Goal: Task Accomplishment & Management: Use online tool/utility

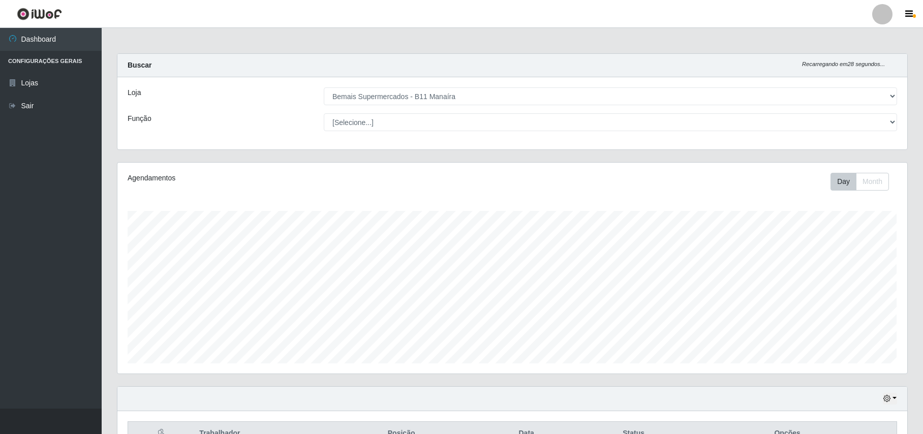
select select "409"
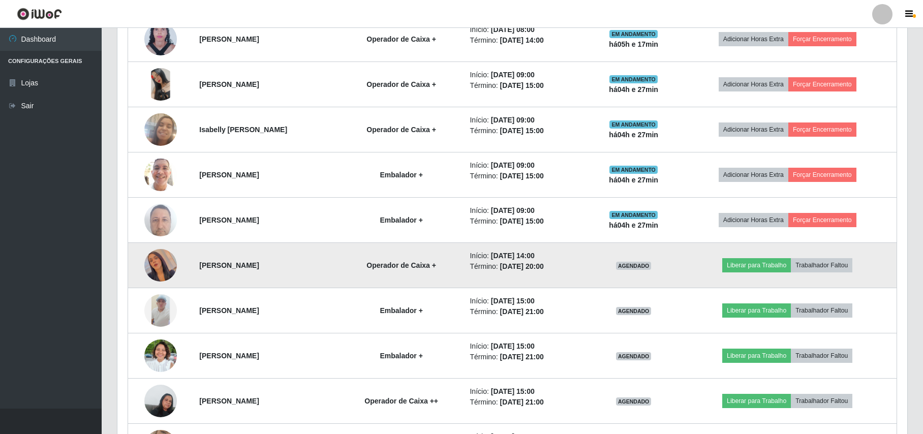
scroll to position [448, 0]
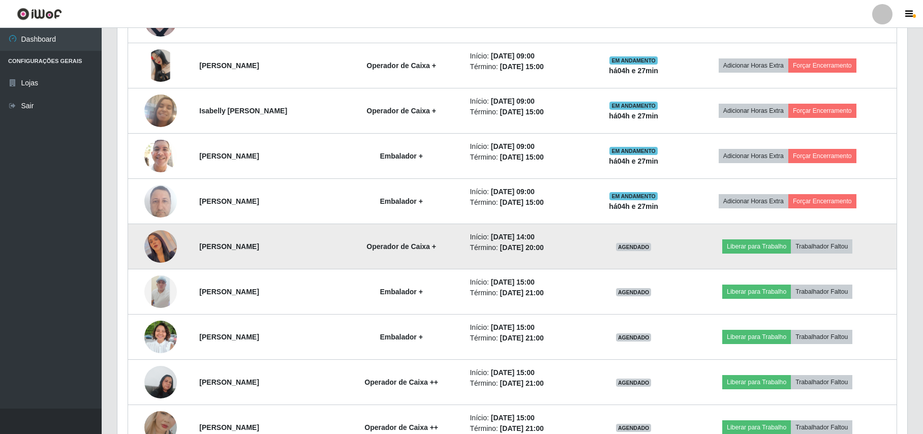
click at [133, 252] on td at bounding box center [161, 246] width 66 height 45
click at [149, 250] on img at bounding box center [160, 246] width 33 height 58
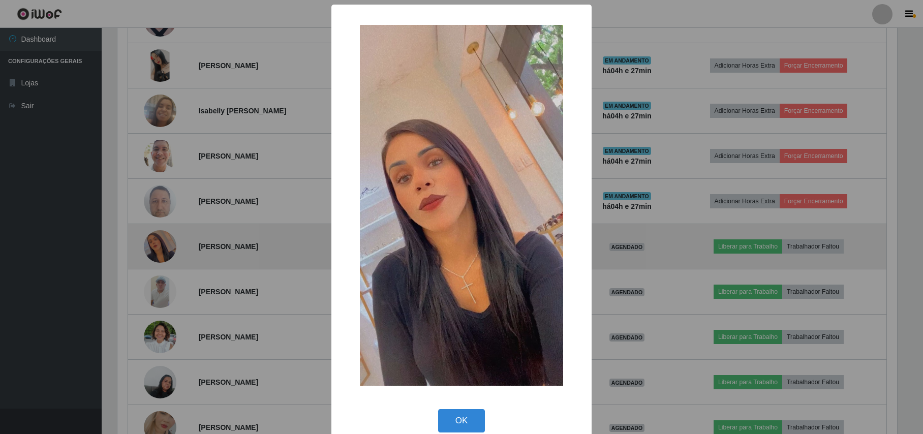
scroll to position [211, 781]
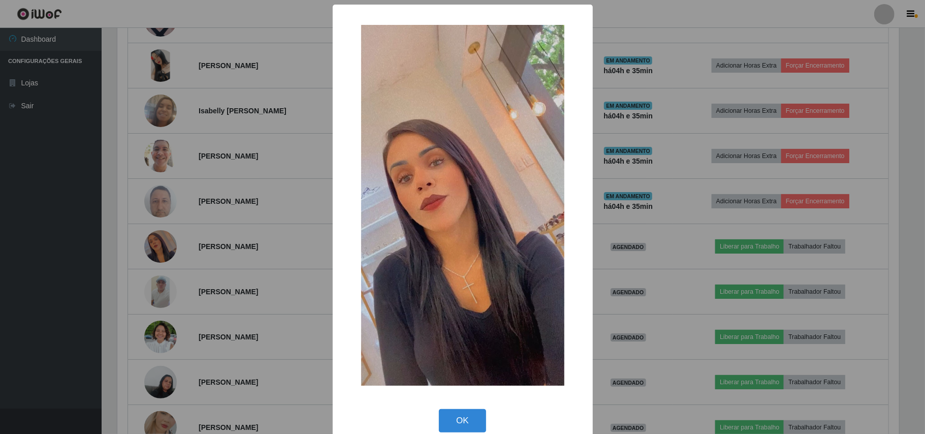
click at [73, 271] on div "× OK Cancel" at bounding box center [462, 217] width 925 height 434
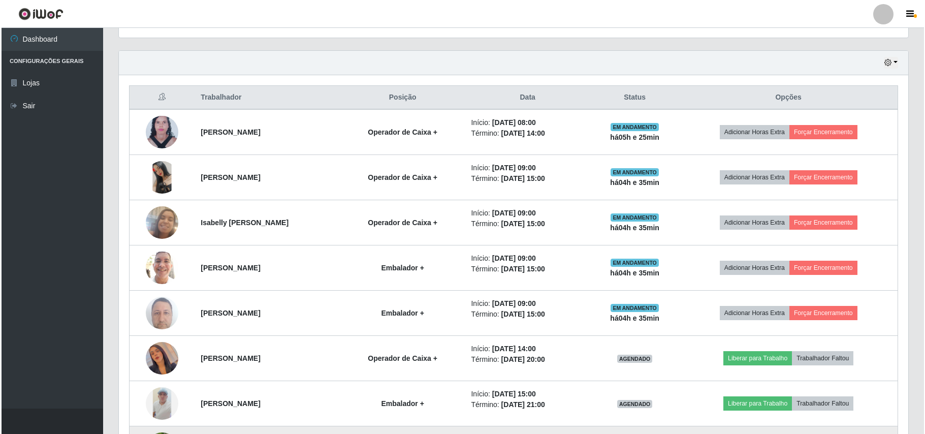
scroll to position [312, 0]
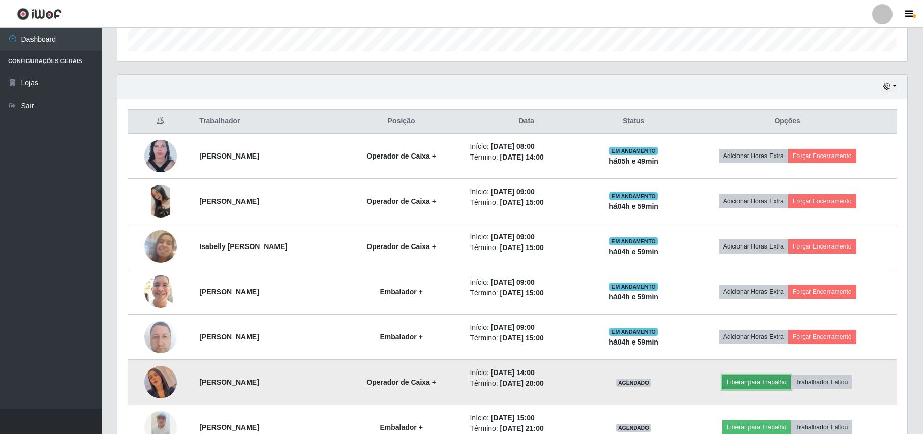
click at [779, 384] on button "Liberar para Trabalho" at bounding box center [756, 382] width 69 height 14
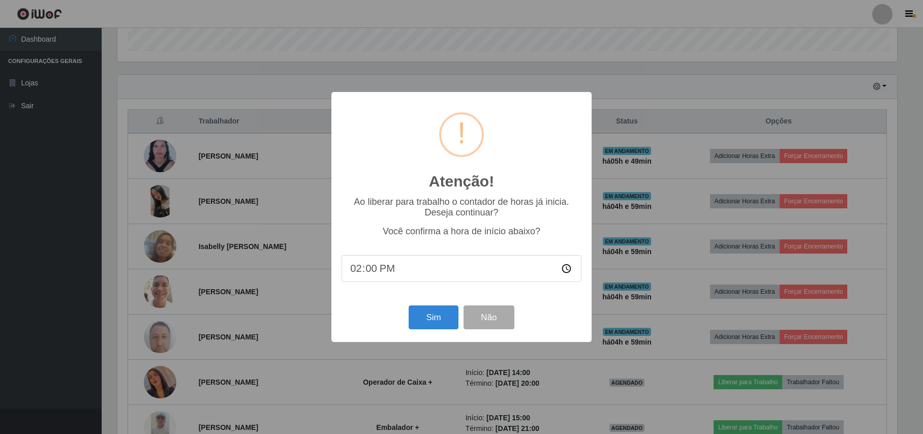
scroll to position [211, 781]
click at [433, 323] on button "Sim" at bounding box center [434, 317] width 49 height 24
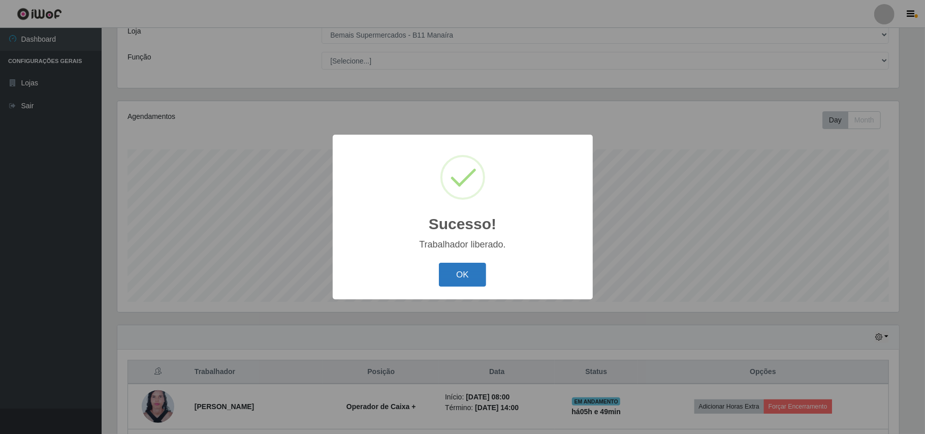
click at [460, 282] on button "OK" at bounding box center [462, 275] width 47 height 24
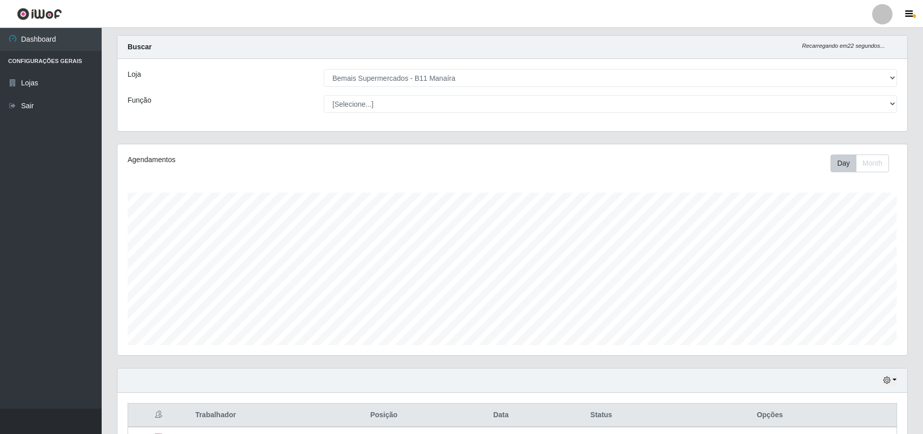
scroll to position [0, 0]
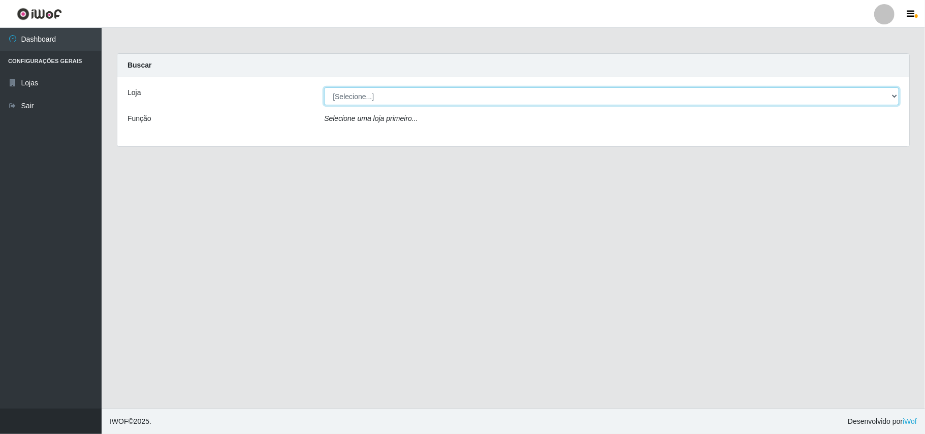
drag, startPoint x: 892, startPoint y: 95, endPoint x: 873, endPoint y: 104, distance: 21.4
click at [893, 95] on select "[Selecione...] Bemais Supermercados - B11 Manaíra" at bounding box center [611, 96] width 575 height 18
select select "409"
click at [324, 87] on select "[Selecione...] Bemais Supermercados - B11 Manaíra" at bounding box center [611, 96] width 575 height 18
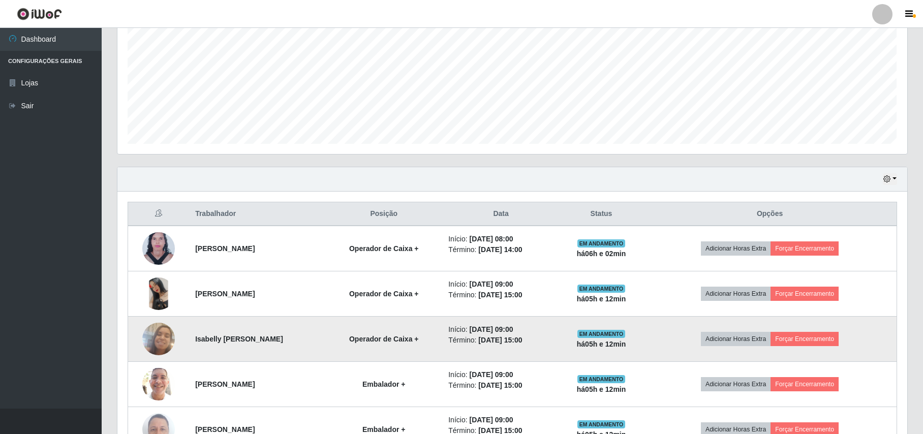
scroll to position [271, 0]
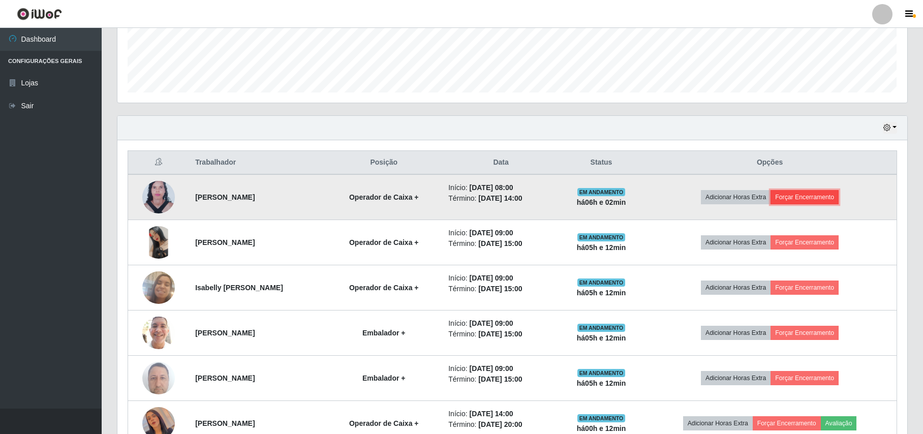
click at [823, 196] on button "Forçar Encerramento" at bounding box center [804, 197] width 68 height 14
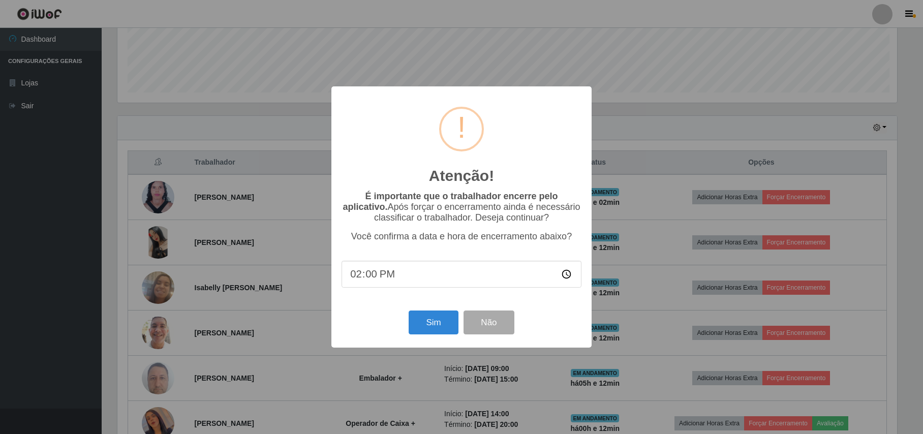
scroll to position [211, 781]
click at [366, 275] on input "14:00" at bounding box center [463, 274] width 240 height 27
click at [569, 276] on input "14:00" at bounding box center [463, 274] width 240 height 27
type input "14:10"
click at [442, 326] on button "Sim" at bounding box center [434, 322] width 49 height 24
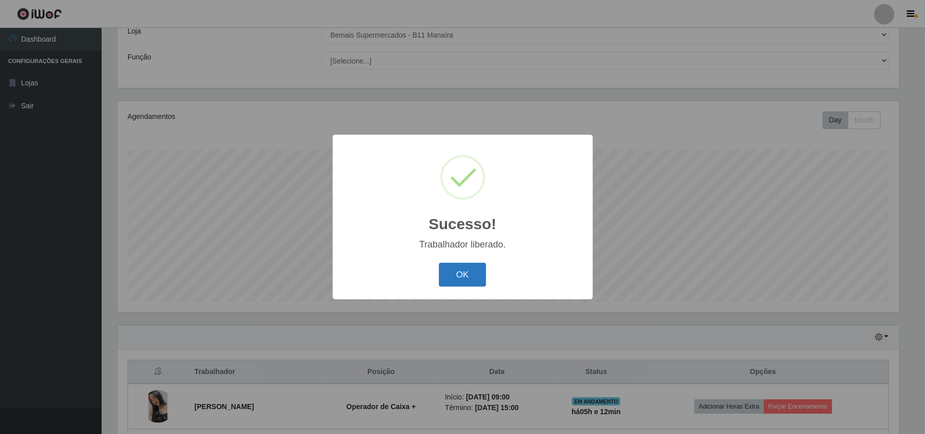
click at [466, 274] on button "OK" at bounding box center [462, 275] width 47 height 24
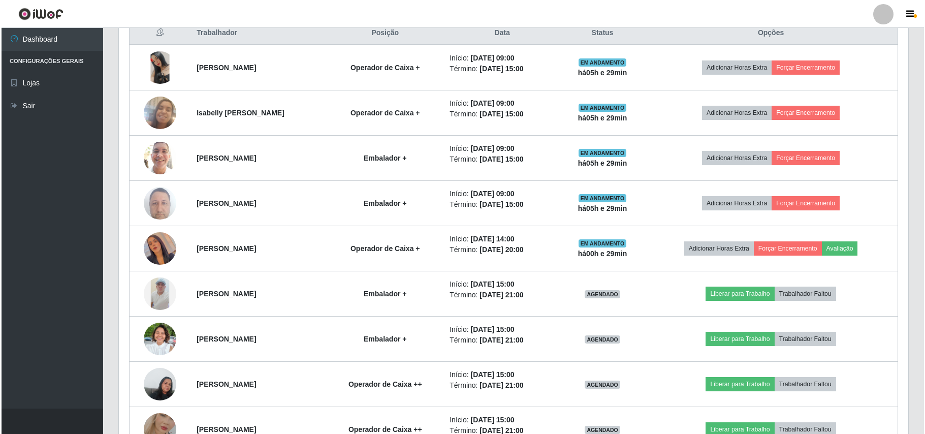
scroll to position [468, 0]
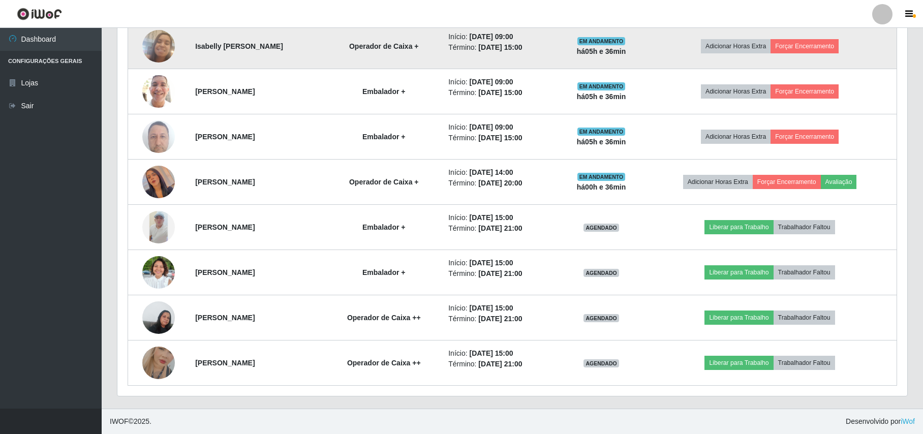
click at [162, 49] on img at bounding box center [158, 46] width 33 height 58
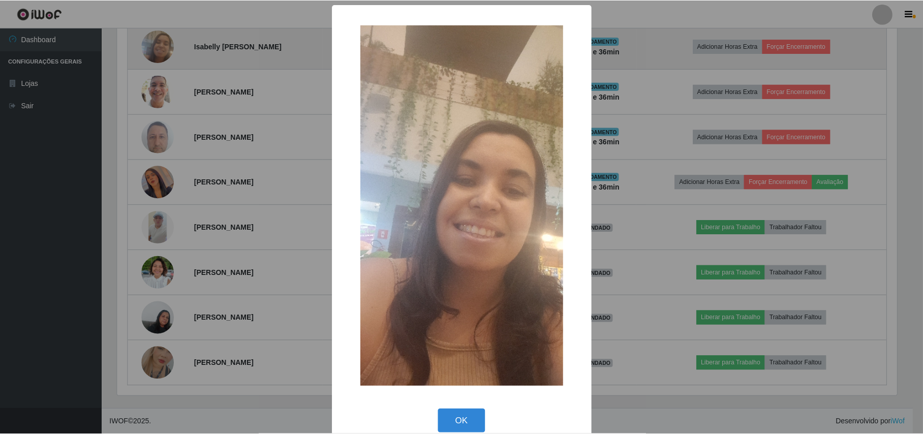
scroll to position [211, 781]
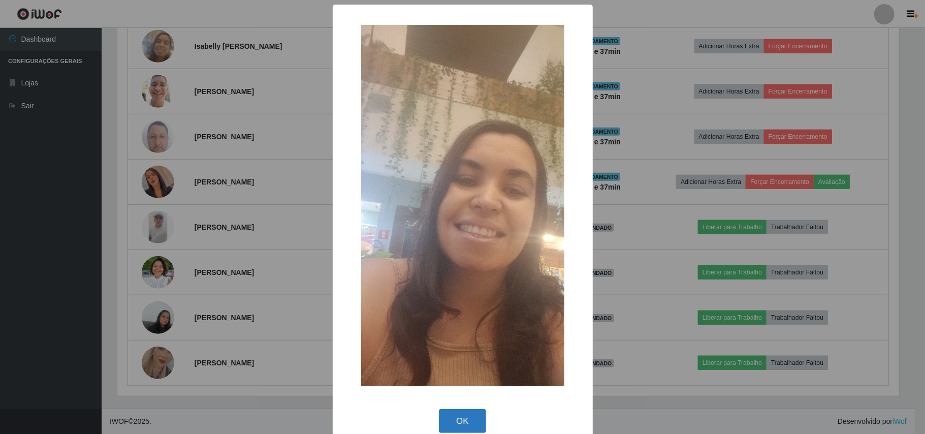
click at [465, 420] on button "OK" at bounding box center [462, 421] width 47 height 24
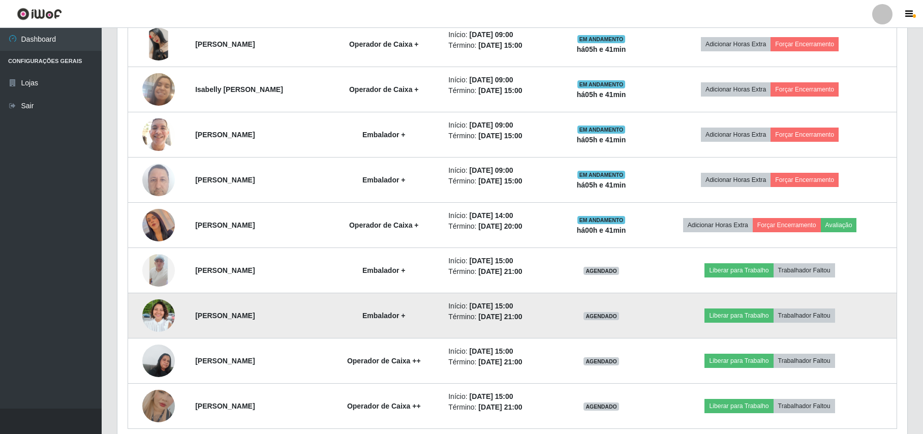
scroll to position [400, 0]
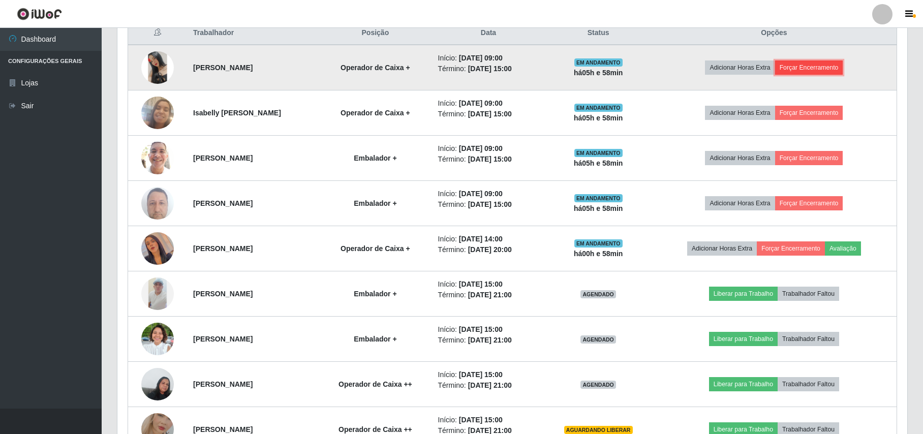
click at [817, 70] on button "Forçar Encerramento" at bounding box center [809, 67] width 68 height 14
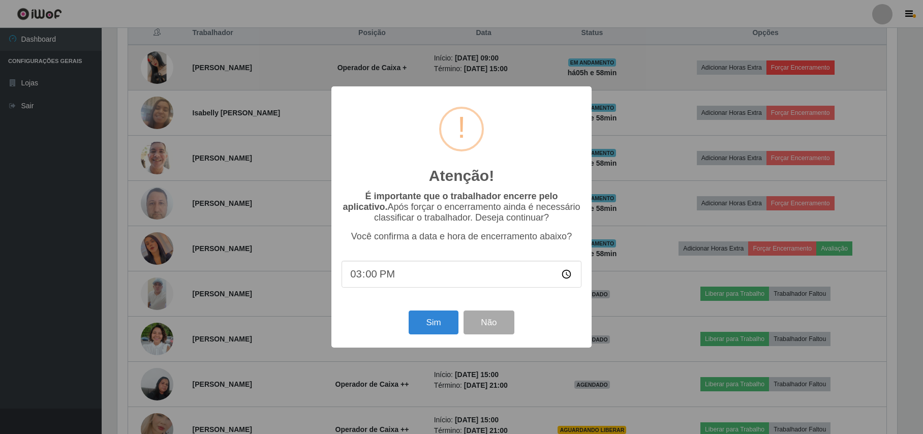
scroll to position [211, 781]
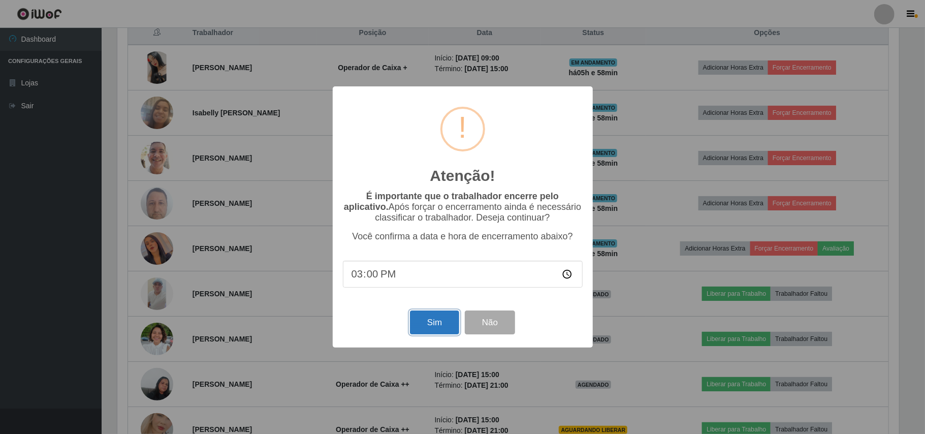
click at [432, 333] on button "Sim" at bounding box center [434, 322] width 49 height 24
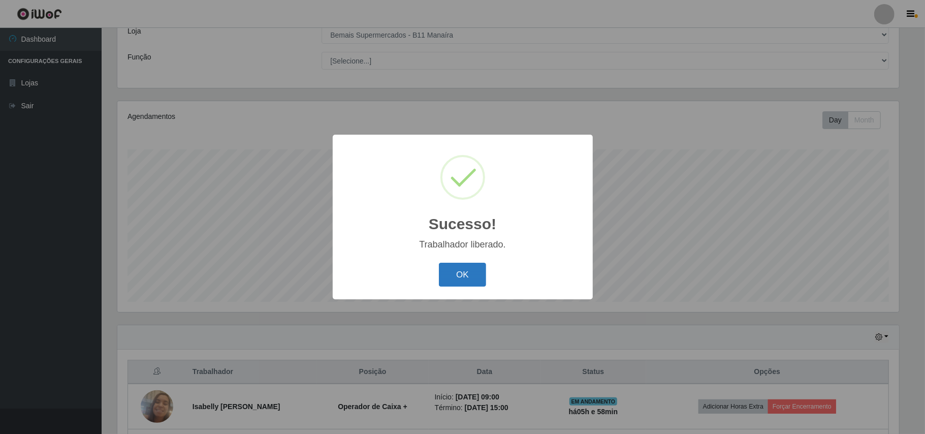
click at [459, 272] on button "OK" at bounding box center [462, 275] width 47 height 24
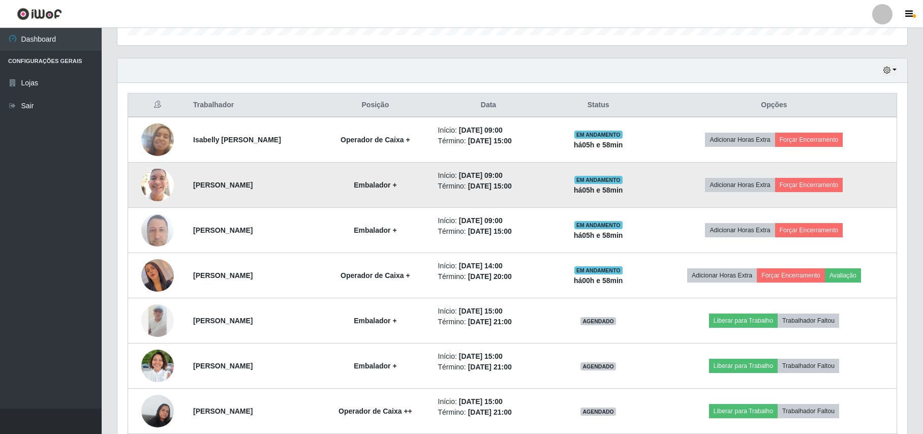
scroll to position [332, 0]
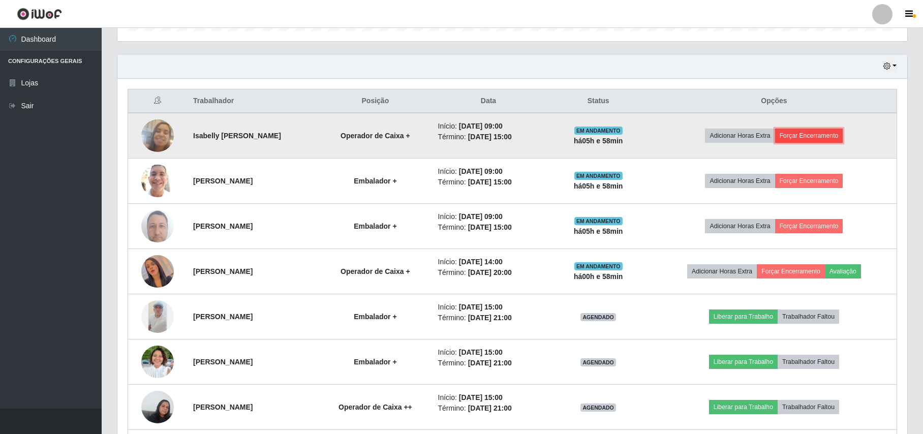
click at [825, 136] on button "Forçar Encerramento" at bounding box center [809, 136] width 68 height 14
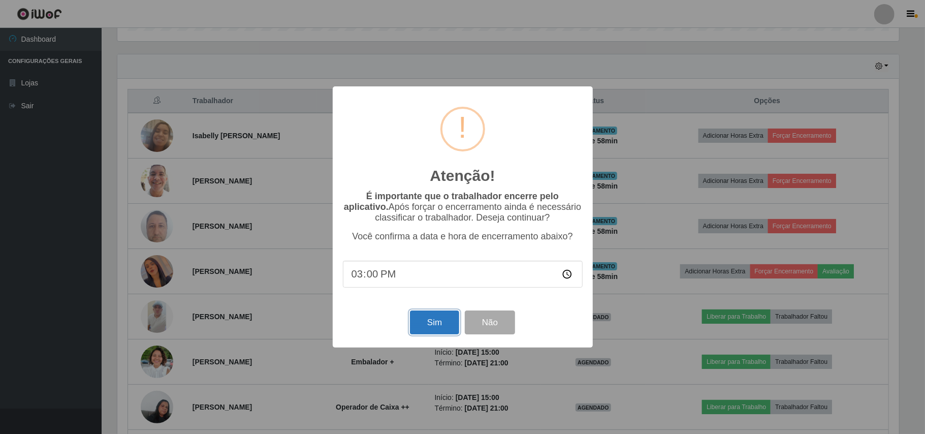
click at [444, 319] on button "Sim" at bounding box center [434, 322] width 49 height 24
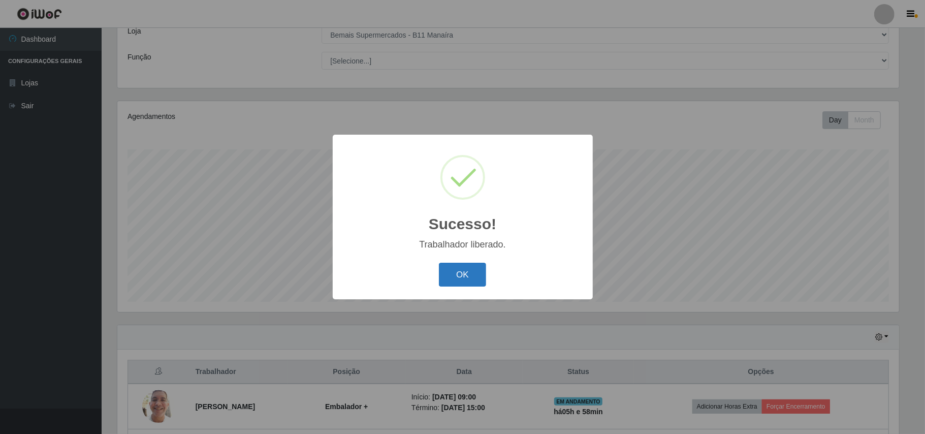
click at [456, 275] on button "OK" at bounding box center [462, 275] width 47 height 24
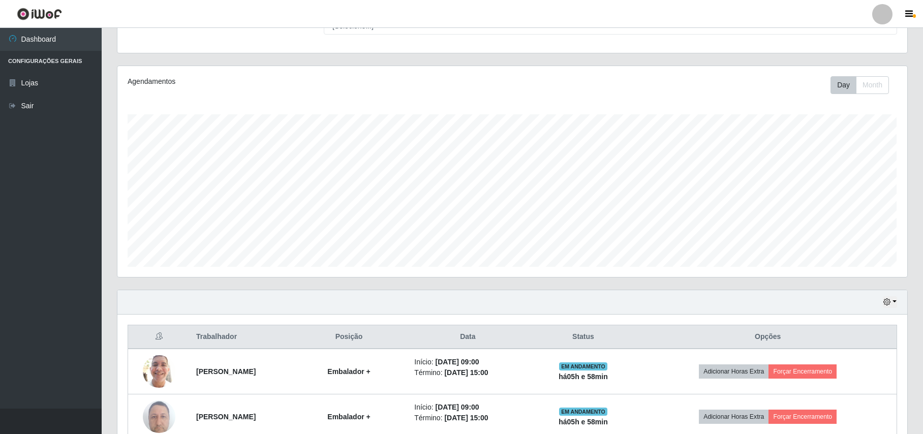
scroll to position [265, 0]
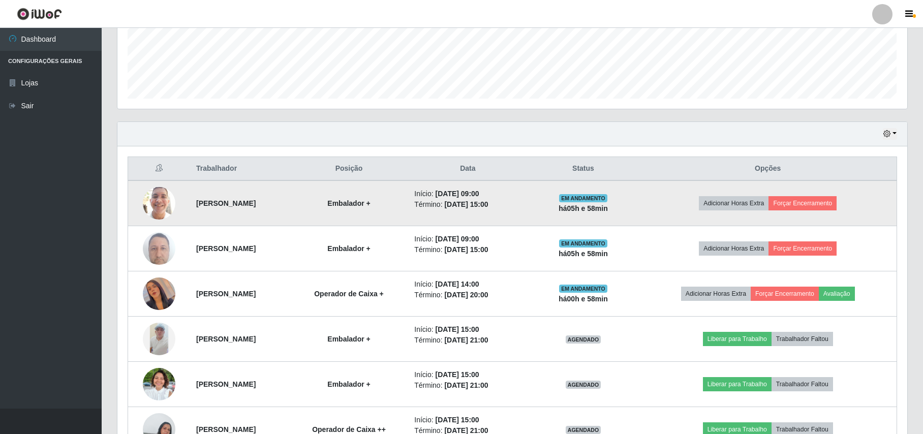
click at [147, 213] on img at bounding box center [159, 202] width 33 height 43
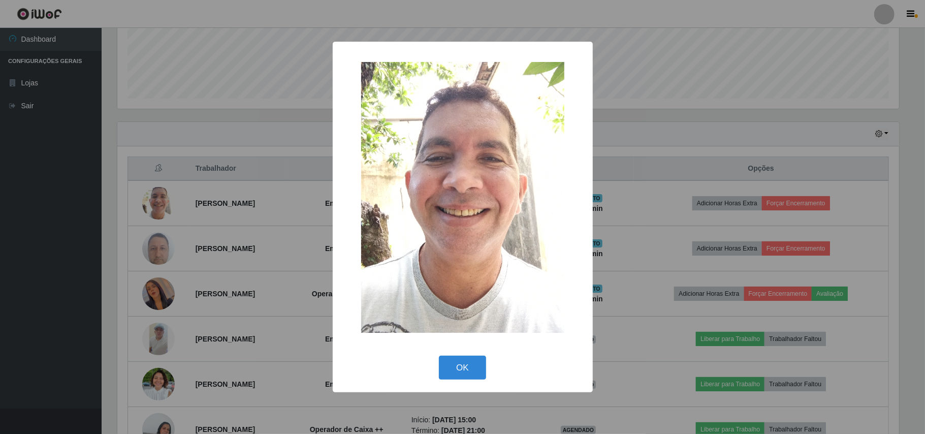
click at [112, 164] on div "× OK Cancel" at bounding box center [462, 217] width 925 height 434
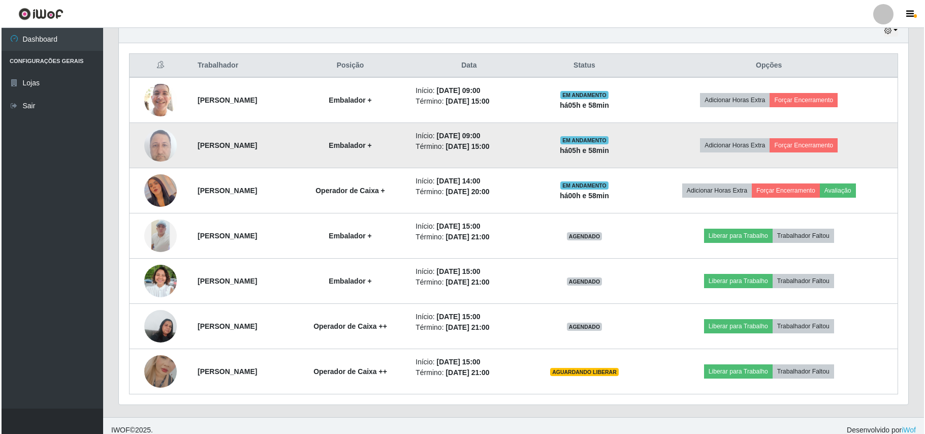
scroll to position [379, 0]
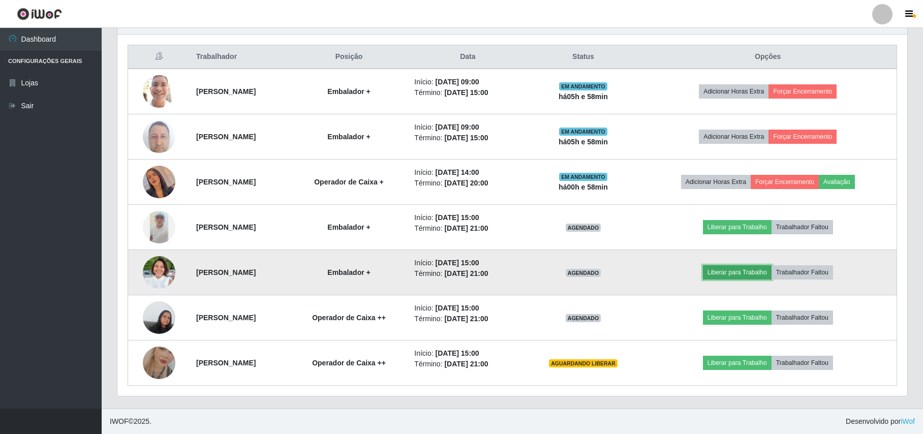
click at [752, 271] on button "Liberar para Trabalho" at bounding box center [737, 272] width 69 height 14
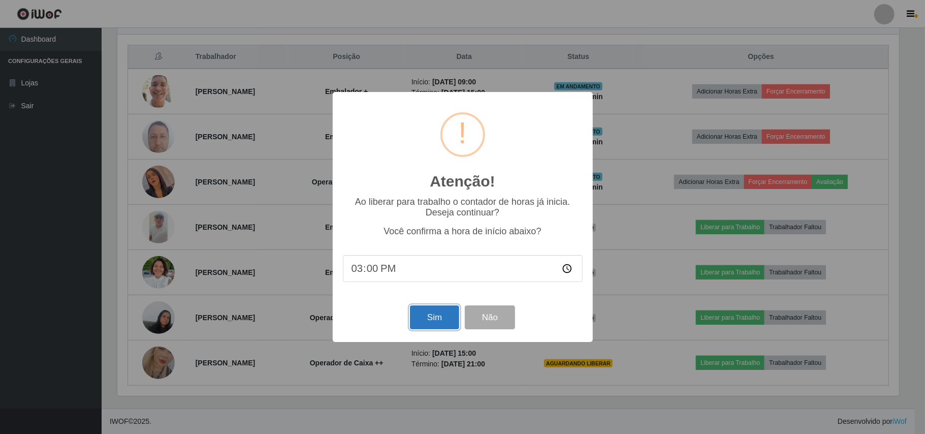
click at [436, 311] on button "Sim" at bounding box center [434, 317] width 49 height 24
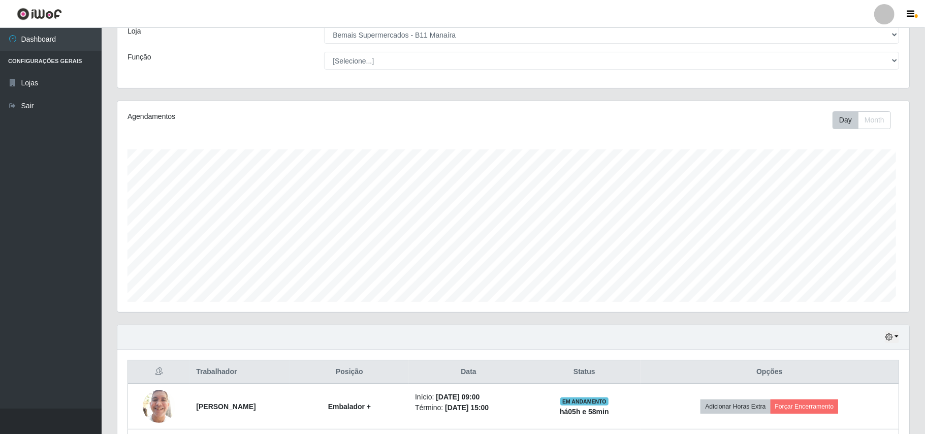
scroll to position [0, 0]
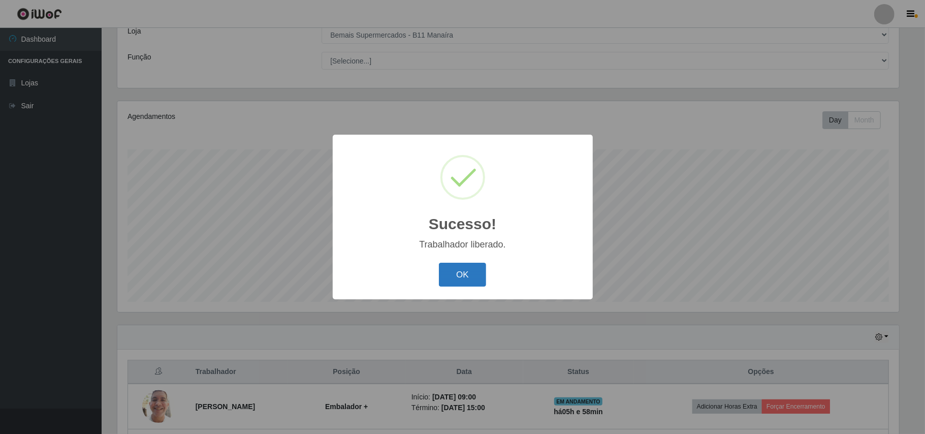
click at [474, 285] on button "OK" at bounding box center [462, 275] width 47 height 24
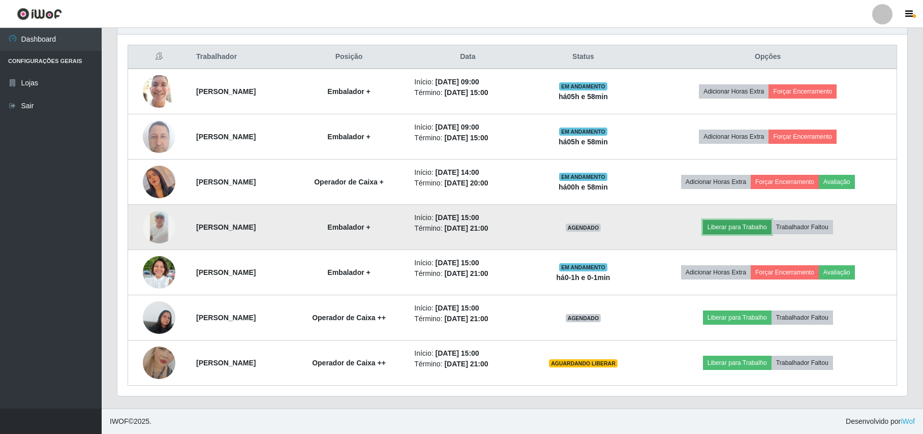
click at [737, 224] on button "Liberar para Trabalho" at bounding box center [737, 227] width 69 height 14
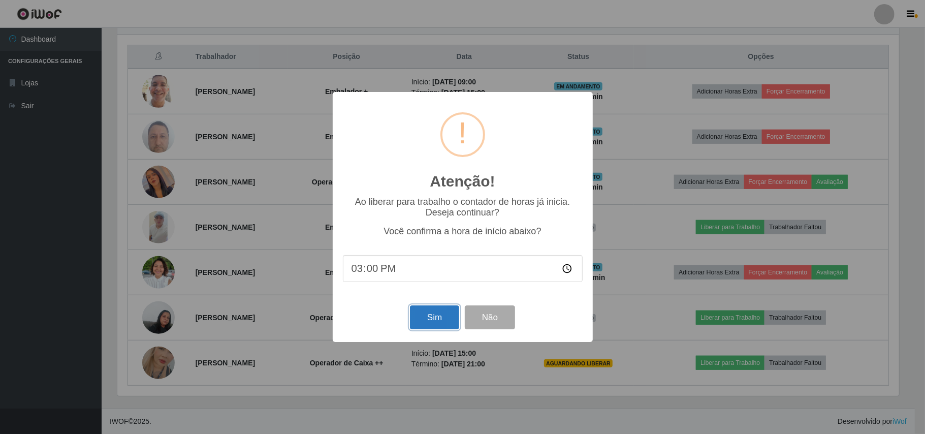
click at [423, 319] on button "Sim" at bounding box center [434, 317] width 49 height 24
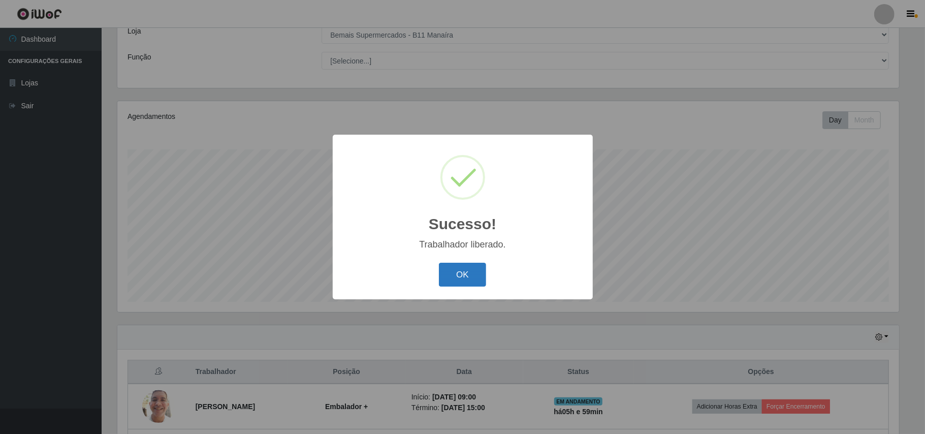
click at [467, 274] on button "OK" at bounding box center [462, 275] width 47 height 24
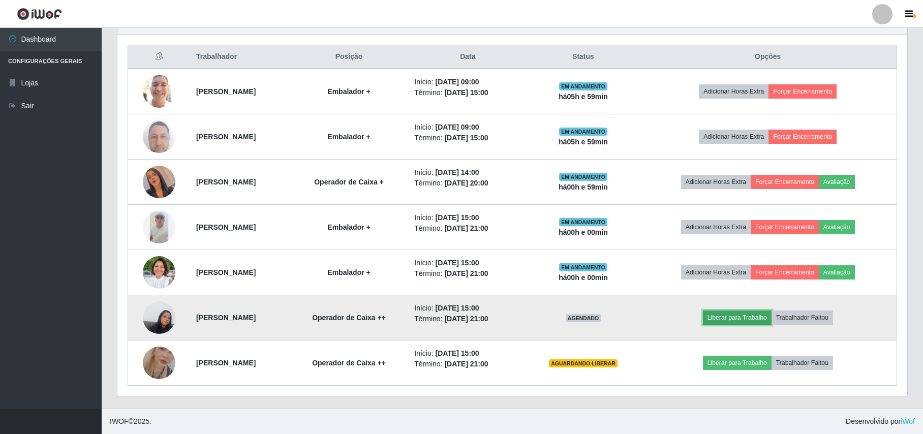
click at [749, 320] on button "Liberar para Trabalho" at bounding box center [737, 317] width 69 height 14
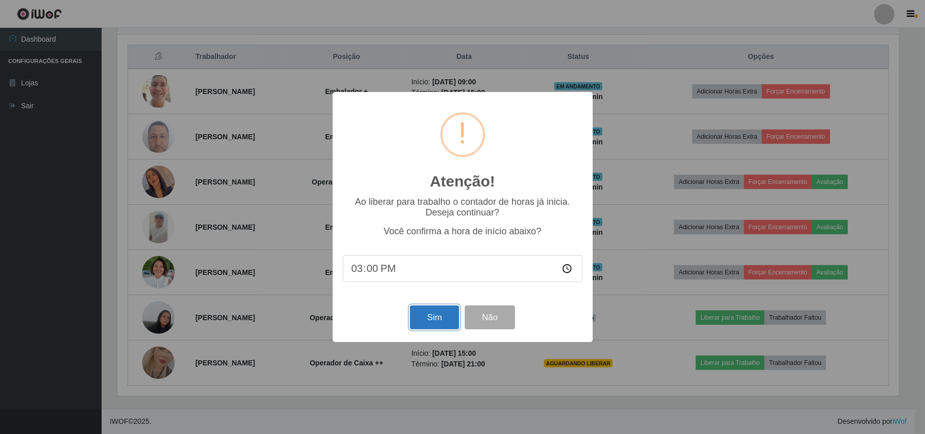
click at [438, 316] on button "Sim" at bounding box center [434, 317] width 49 height 24
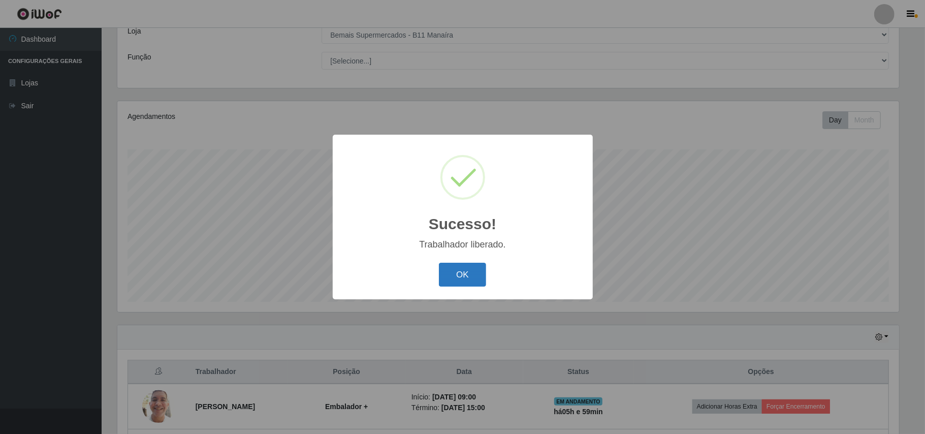
click at [472, 273] on button "OK" at bounding box center [462, 275] width 47 height 24
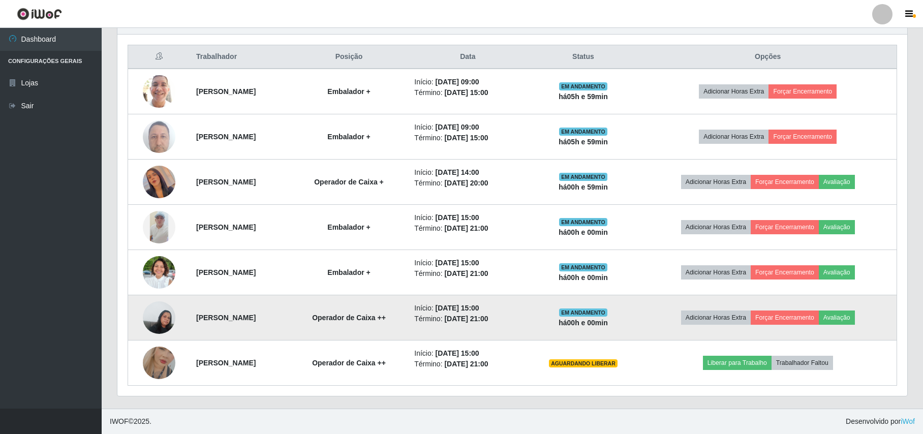
click at [157, 314] on img at bounding box center [159, 317] width 33 height 43
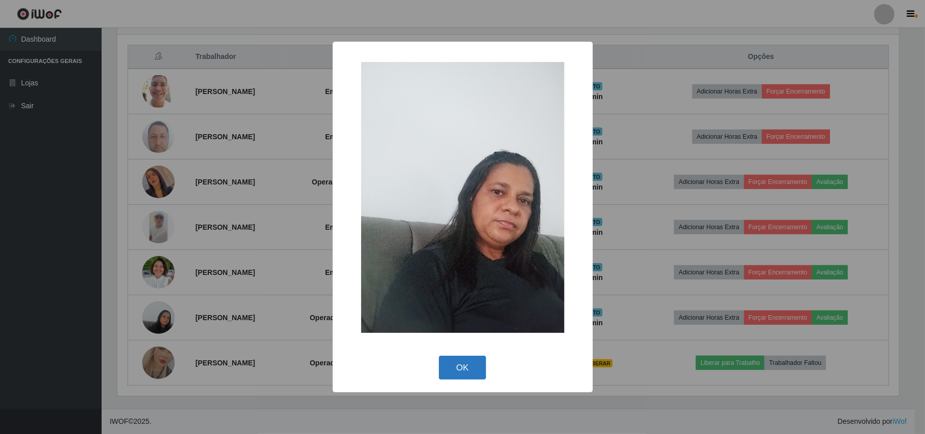
click at [460, 362] on button "OK" at bounding box center [462, 368] width 47 height 24
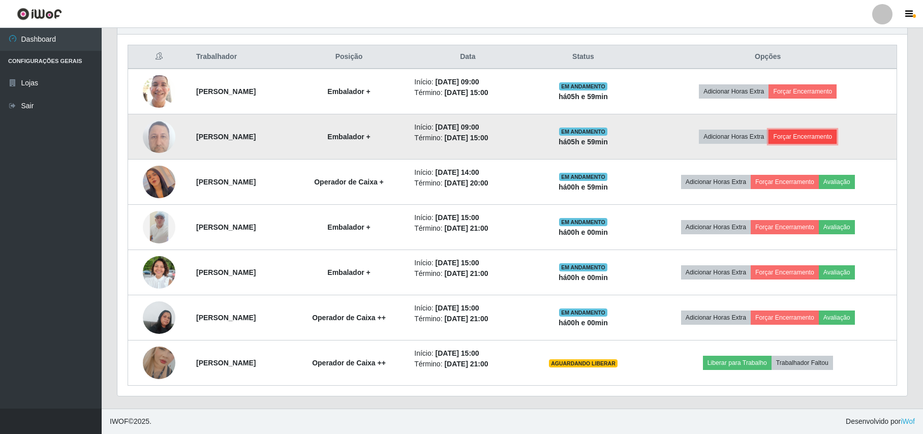
click at [836, 136] on button "Forçar Encerramento" at bounding box center [802, 137] width 68 height 14
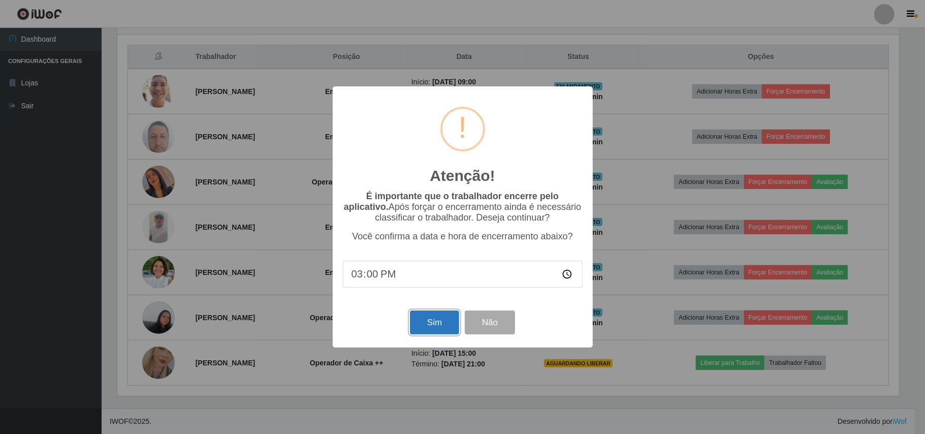
click at [442, 330] on button "Sim" at bounding box center [434, 322] width 49 height 24
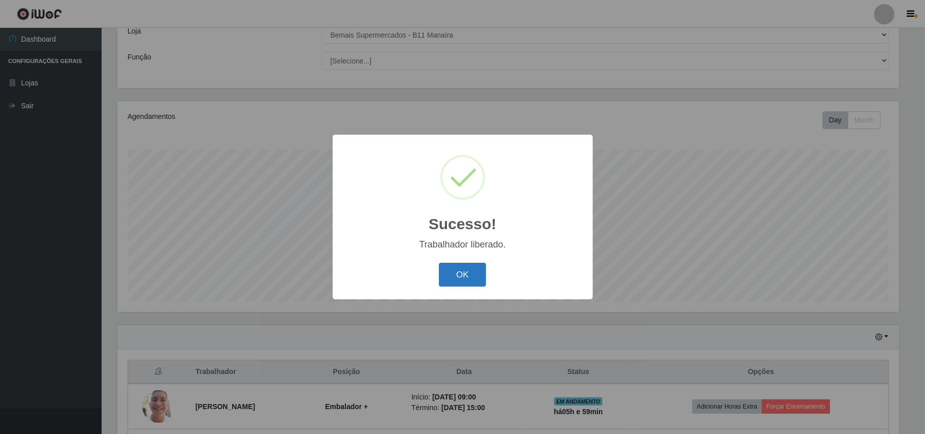
click at [466, 275] on button "OK" at bounding box center [462, 275] width 47 height 24
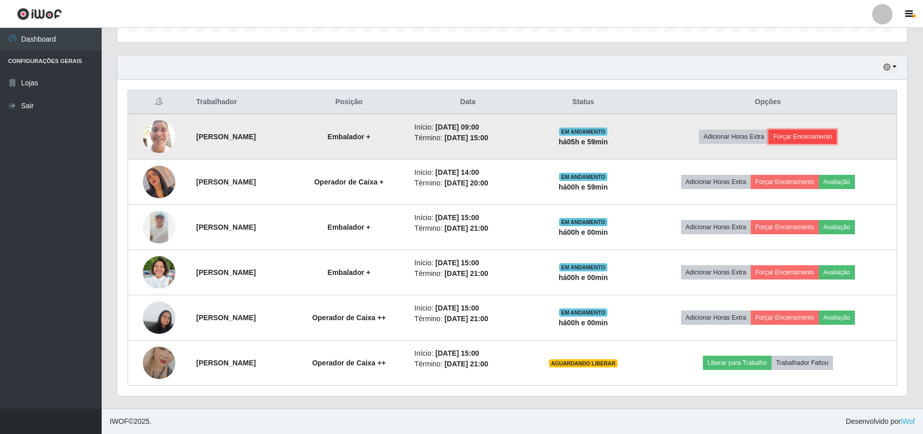
click at [810, 135] on button "Forçar Encerramento" at bounding box center [802, 137] width 68 height 14
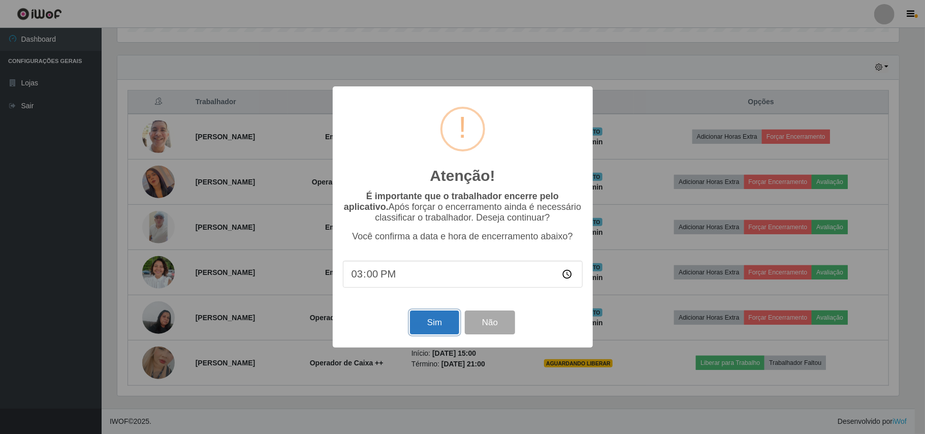
click at [439, 319] on button "Sim" at bounding box center [434, 322] width 49 height 24
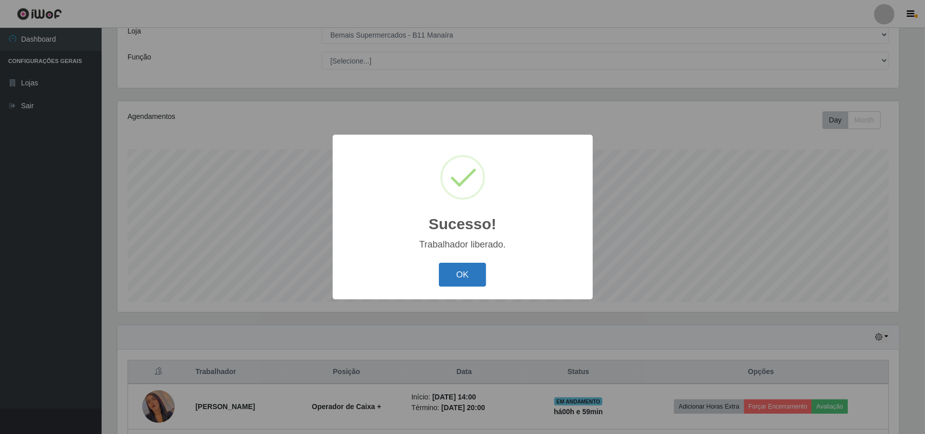
click at [478, 276] on button "OK" at bounding box center [462, 275] width 47 height 24
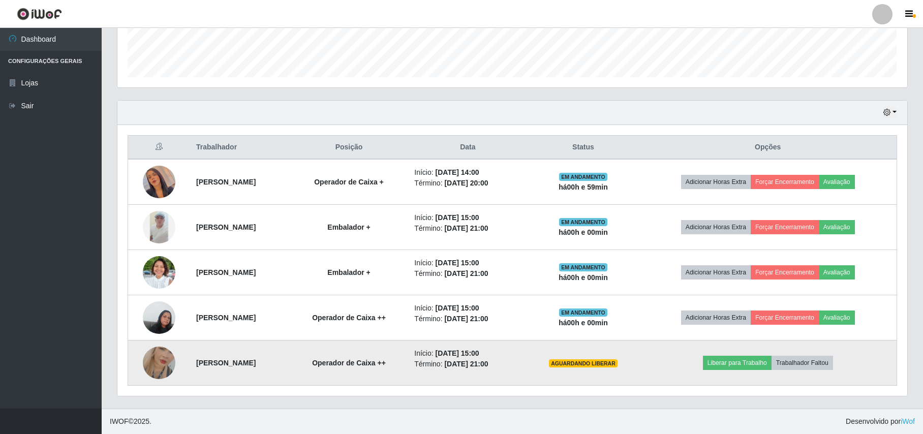
click at [161, 361] on img at bounding box center [159, 363] width 33 height 58
